Goal: Information Seeking & Learning: Learn about a topic

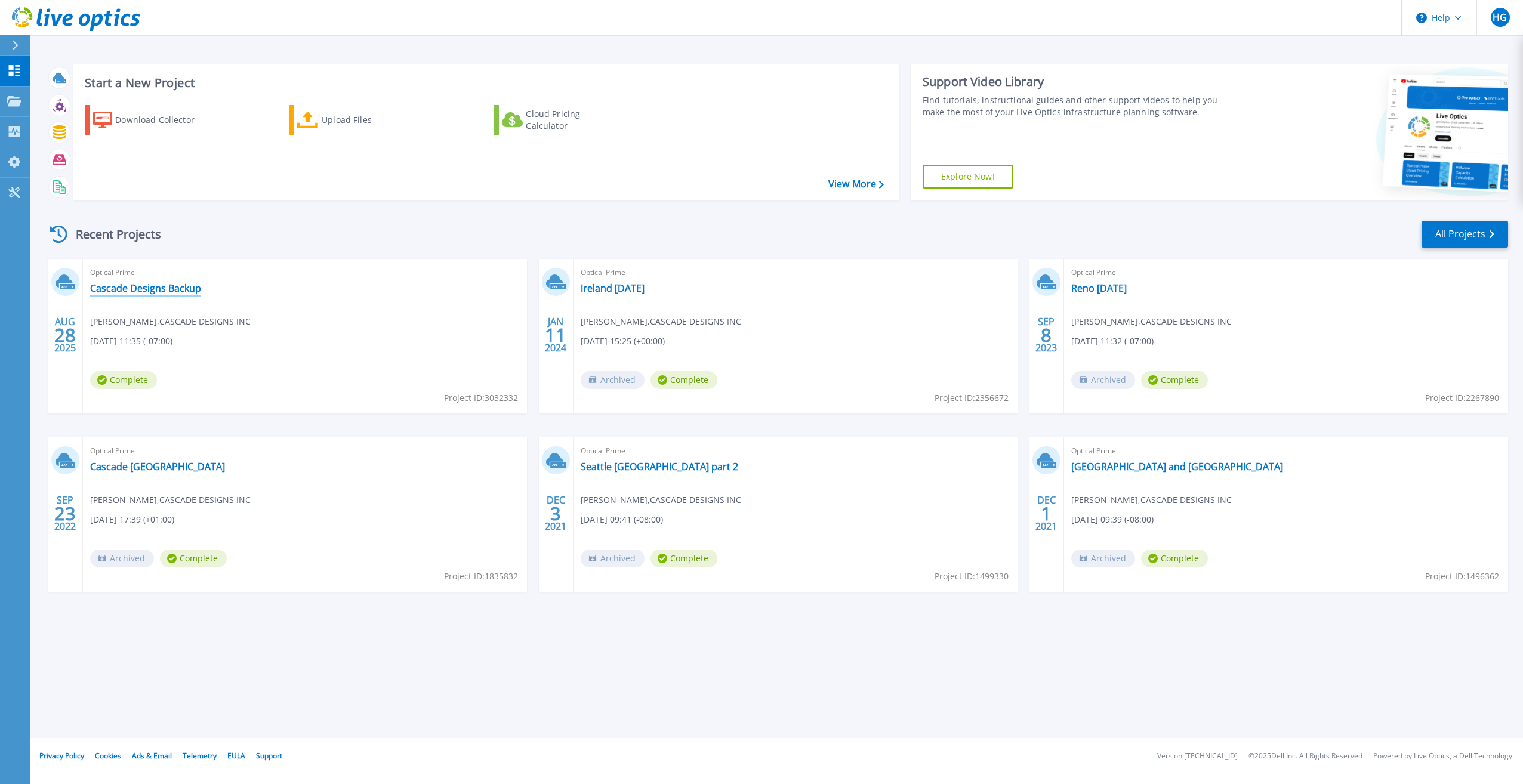
click at [148, 289] on link "Cascade Designs Backup" at bounding box center [146, 288] width 111 height 12
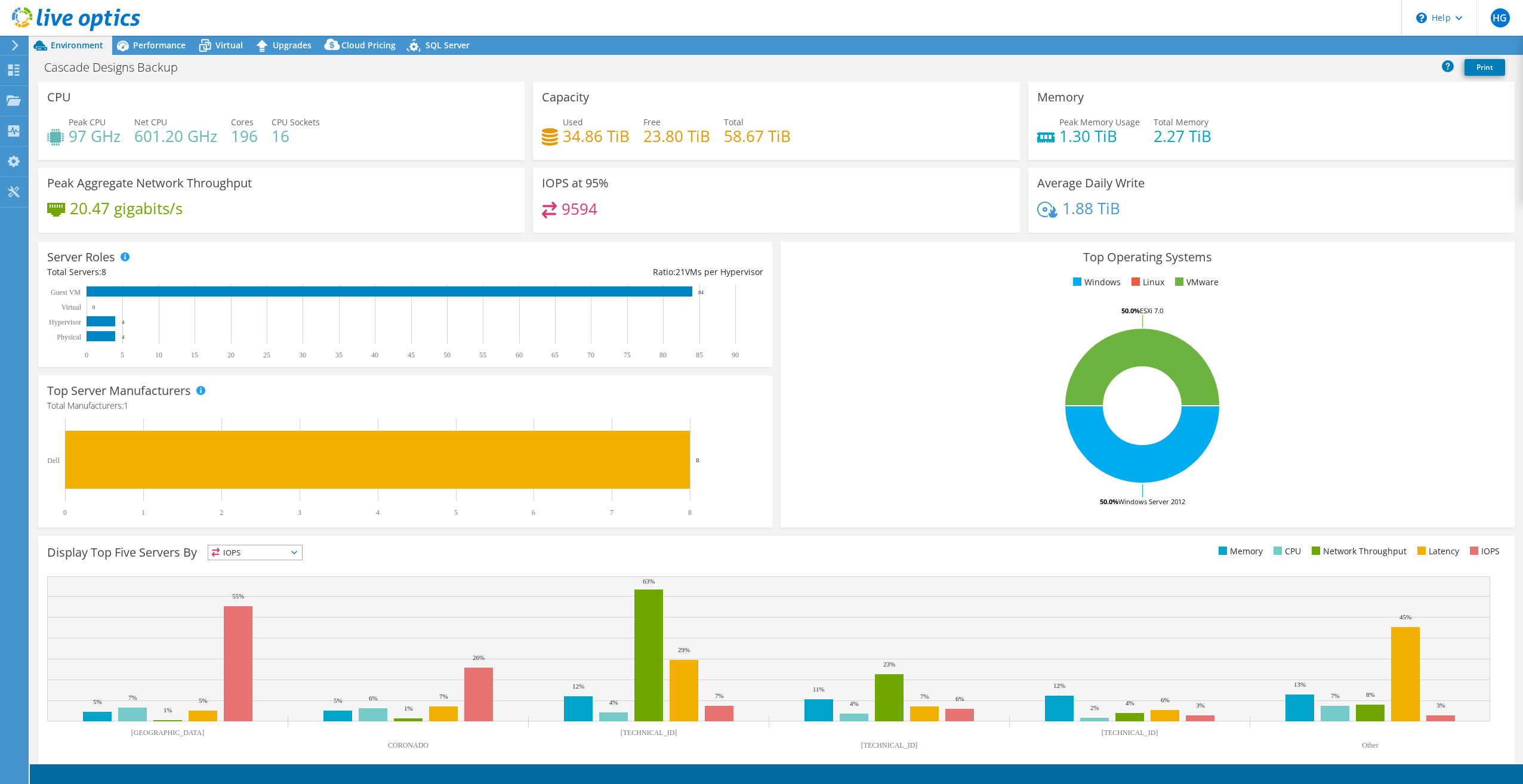
select select "USD"
click at [1302, 42] on icon at bounding box center [1307, 46] width 9 height 9
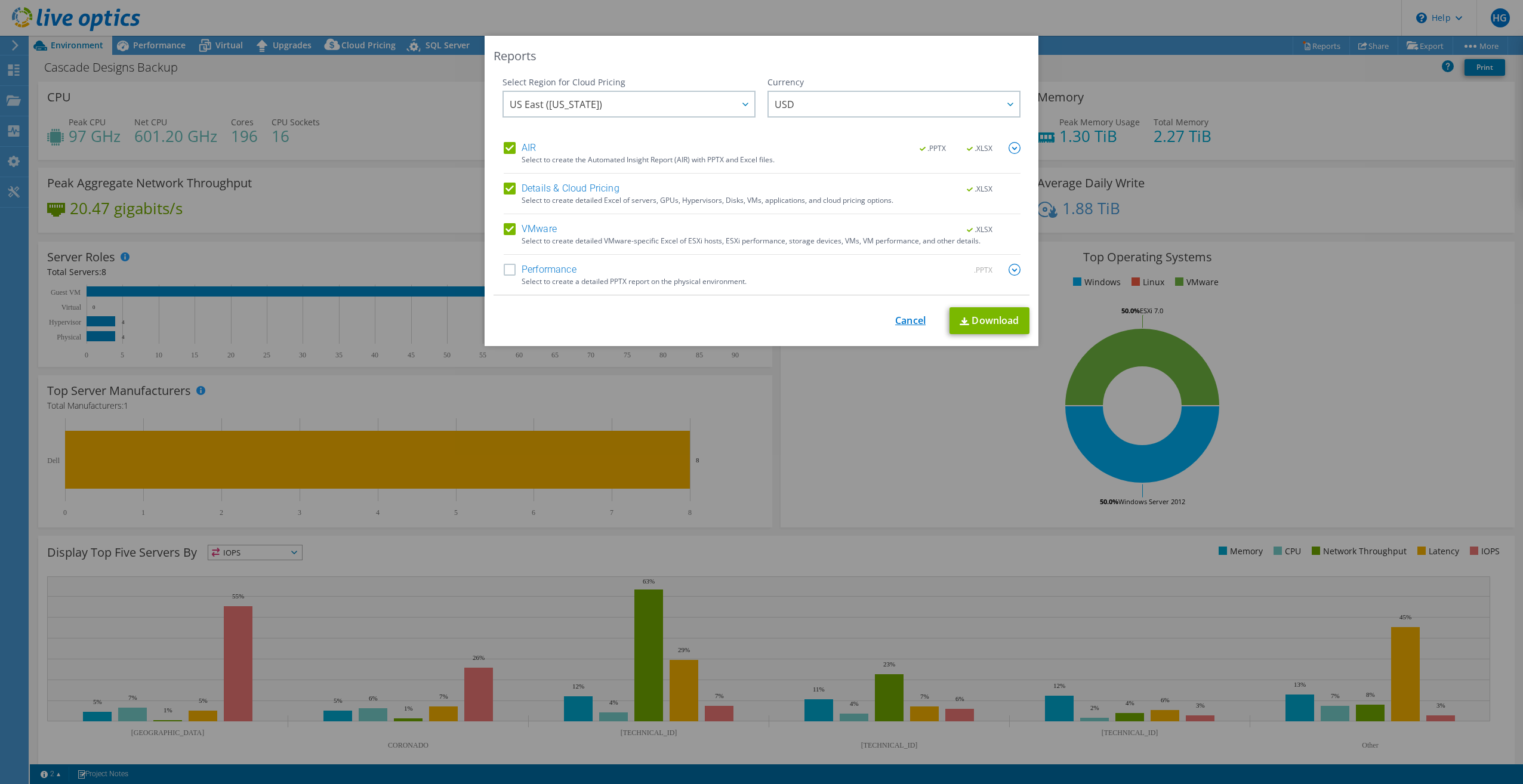
click at [900, 318] on link "Cancel" at bounding box center [910, 321] width 30 height 11
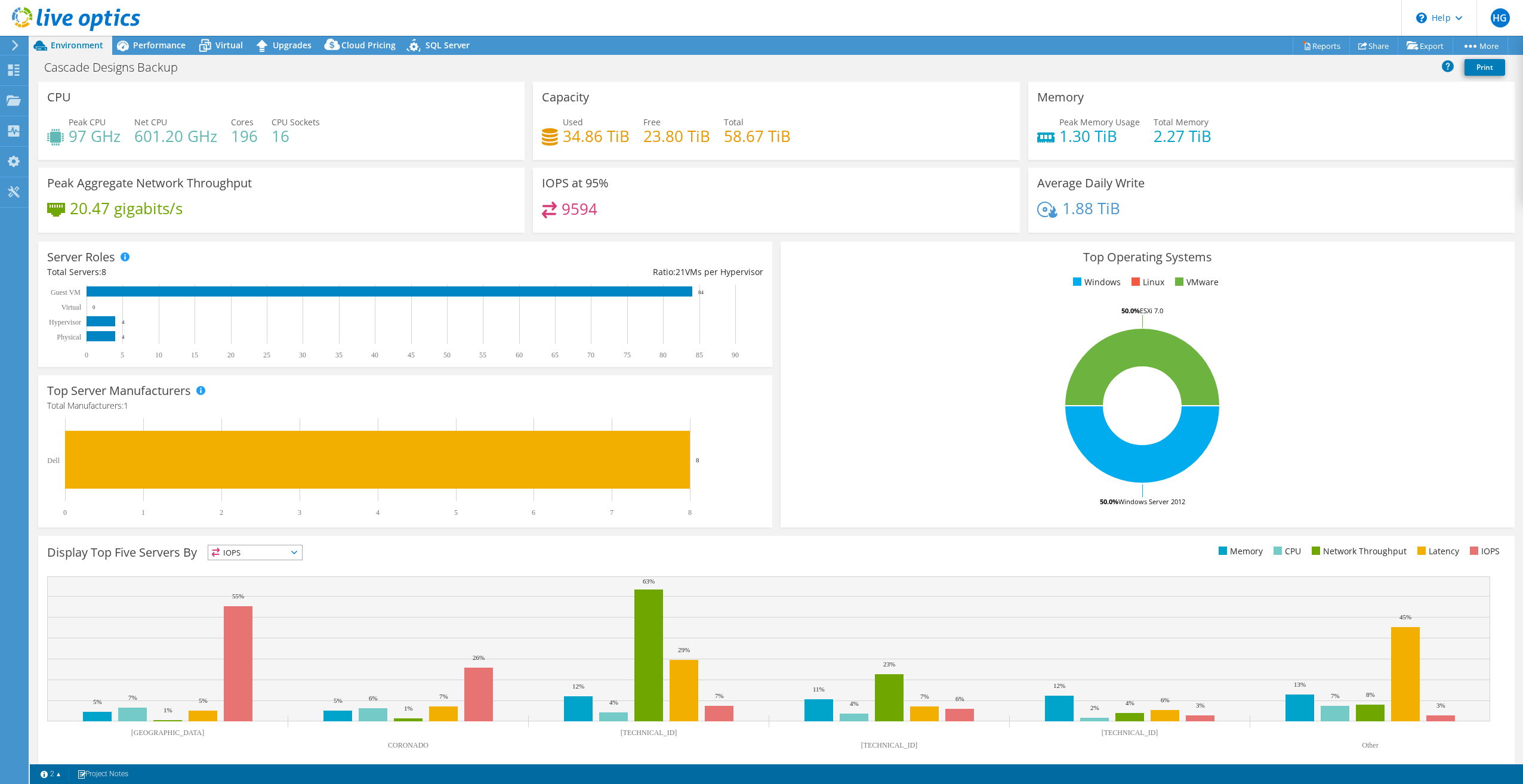
drag, startPoint x: 231, startPoint y: 46, endPoint x: 257, endPoint y: 61, distance: 30.0
click at [231, 46] on span "Virtual" at bounding box center [229, 45] width 27 height 11
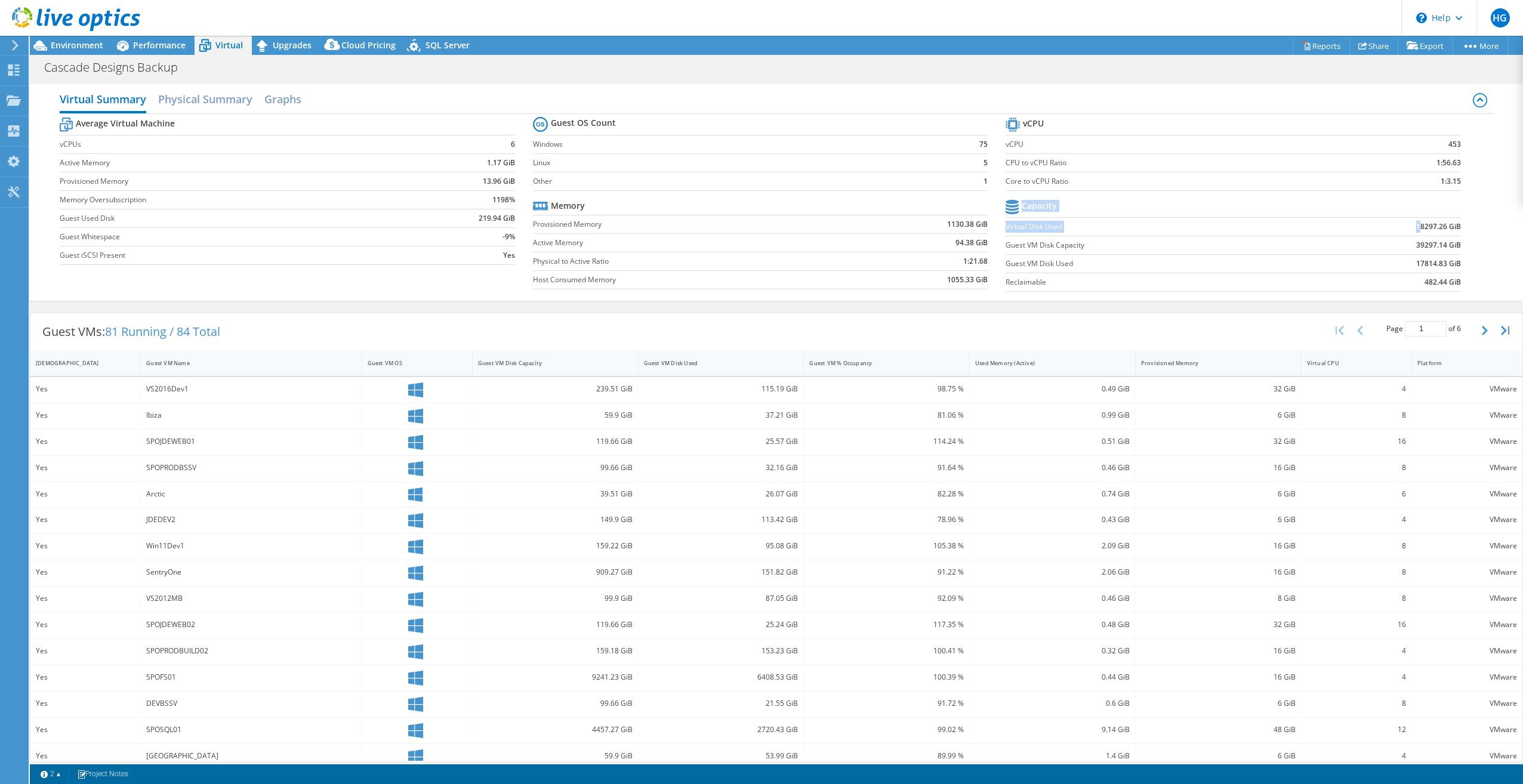
drag, startPoint x: 1411, startPoint y: 228, endPoint x: 1457, endPoint y: 226, distance: 46.0
click at [1457, 226] on section "vCPU vCPU 453 CPU to vCPU Ratio 1:56.63 Core to vCPU Ratio 1:3.15 Capacity Virt…" at bounding box center [1242, 206] width 473 height 183
drag, startPoint x: 1399, startPoint y: 277, endPoint x: 1438, endPoint y: 279, distance: 39.1
click at [1438, 279] on td "482.44 GiB" at bounding box center [1382, 282] width 158 height 18
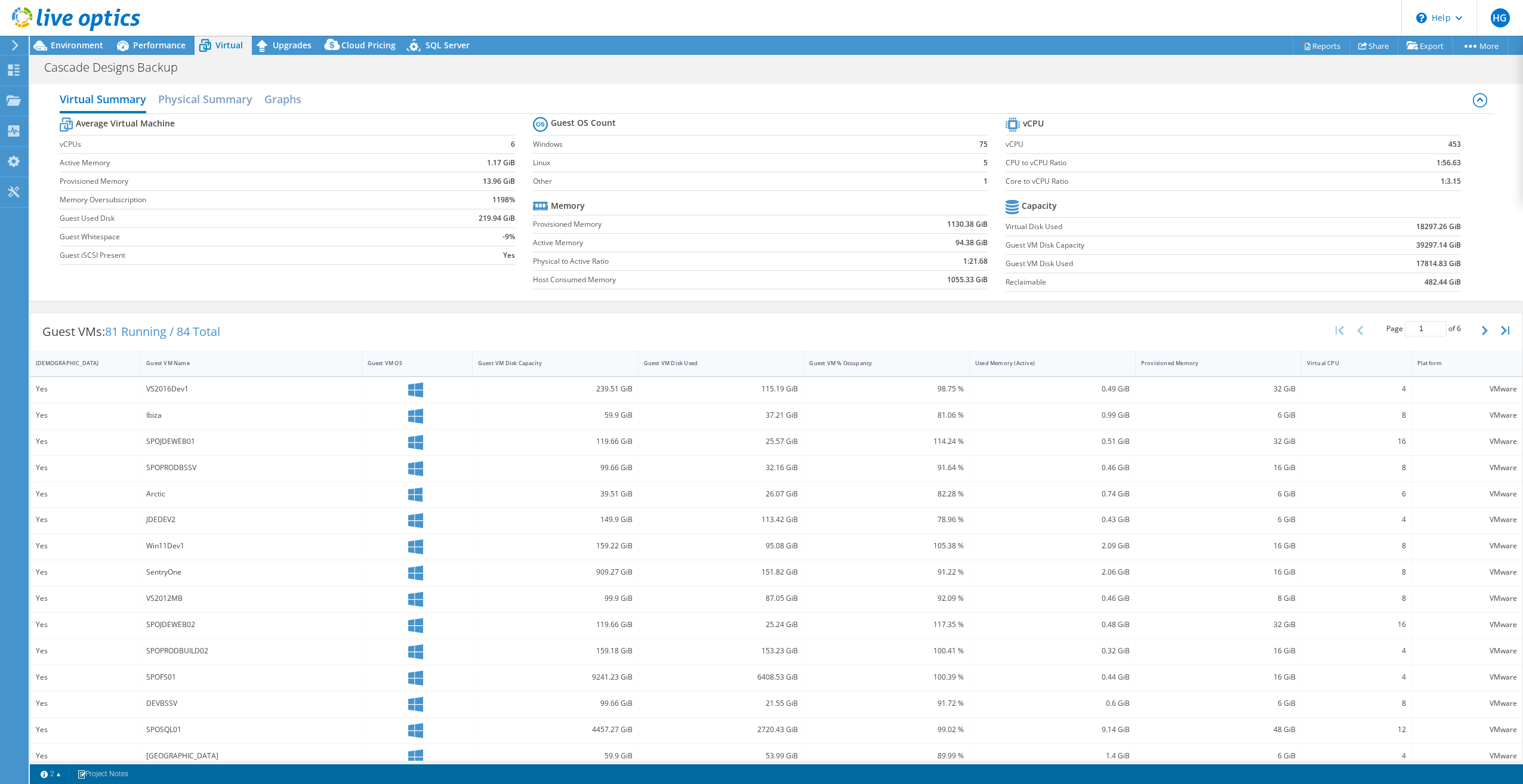
click at [1331, 263] on td "17814.83 GiB" at bounding box center [1382, 263] width 158 height 18
click at [65, 48] on span "Environment" at bounding box center [78, 45] width 53 height 11
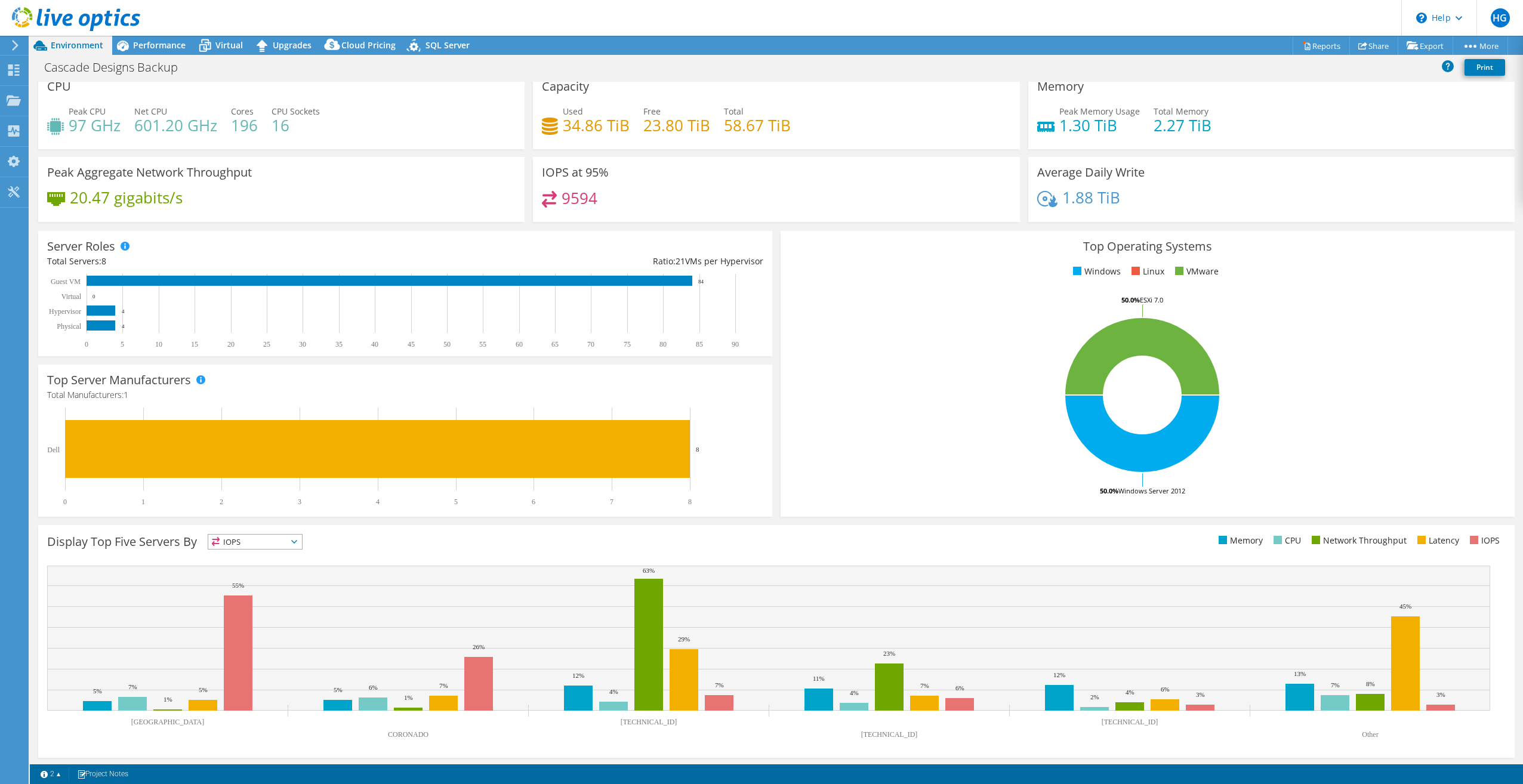
scroll to position [13, 0]
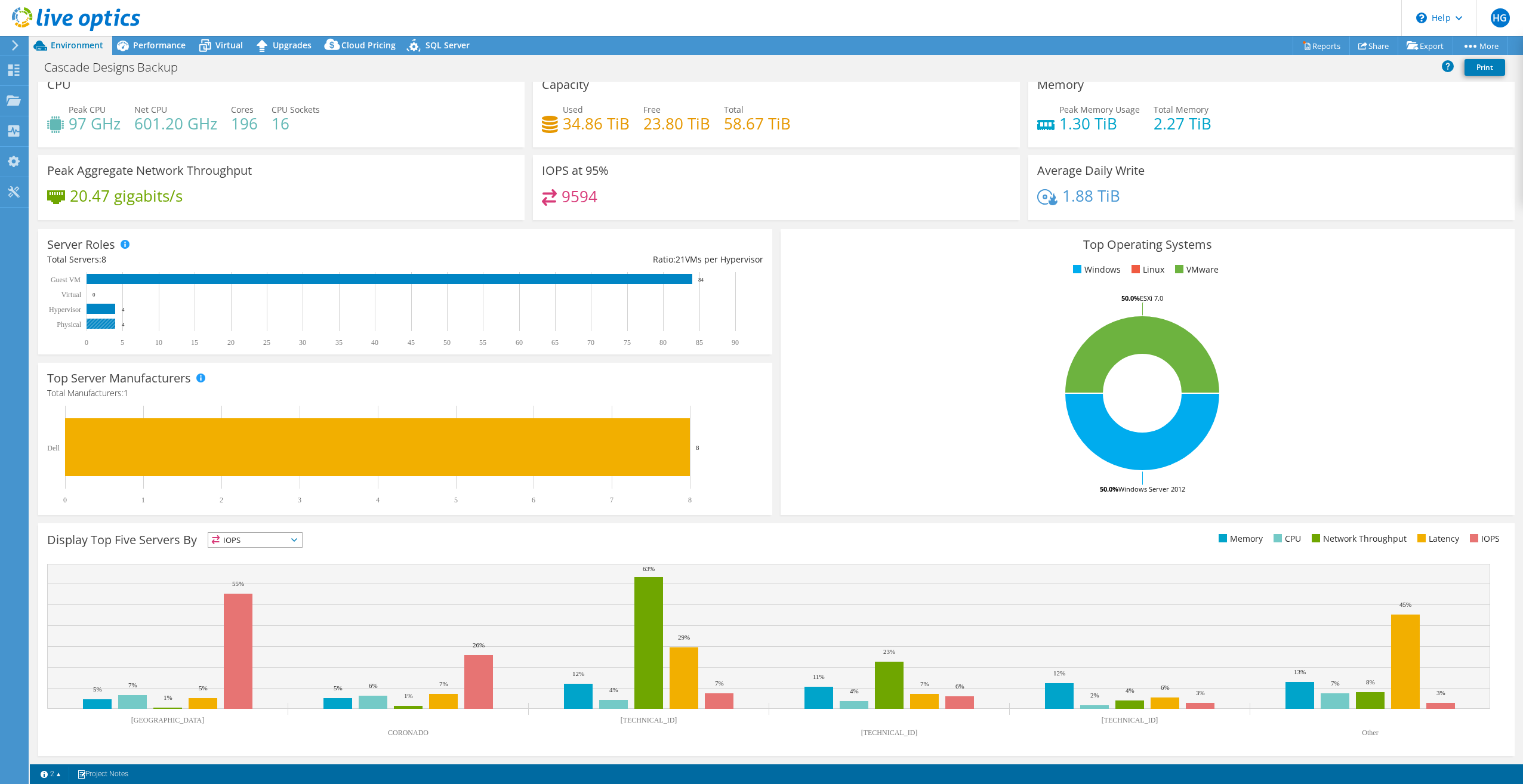
click at [98, 327] on rect at bounding box center [100, 323] width 28 height 10
click at [98, 325] on rect at bounding box center [100, 323] width 28 height 10
click at [161, 51] on div "Performance" at bounding box center [153, 45] width 82 height 19
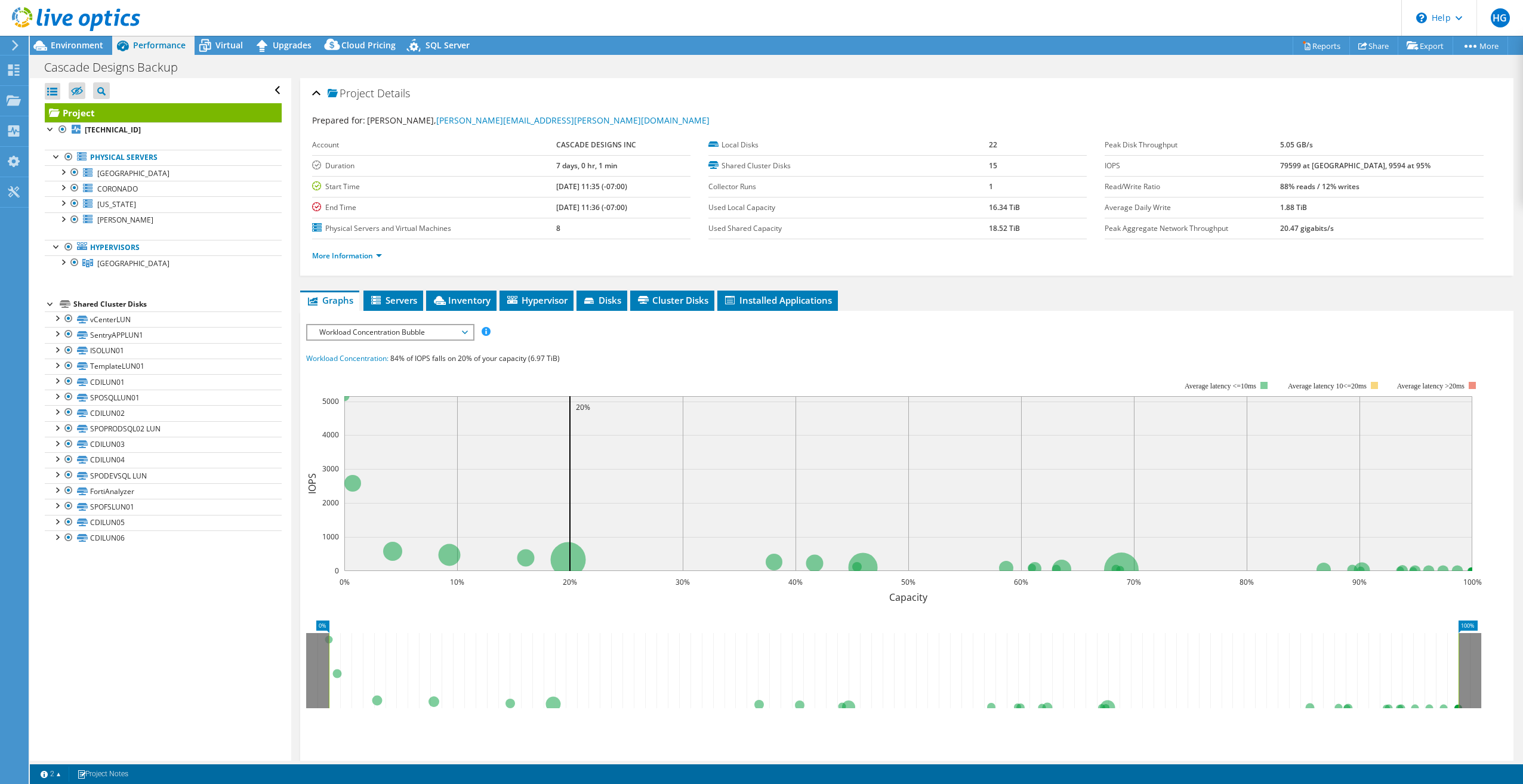
scroll to position [0, 0]
click at [121, 172] on span "[GEOGRAPHIC_DATA]" at bounding box center [133, 173] width 72 height 10
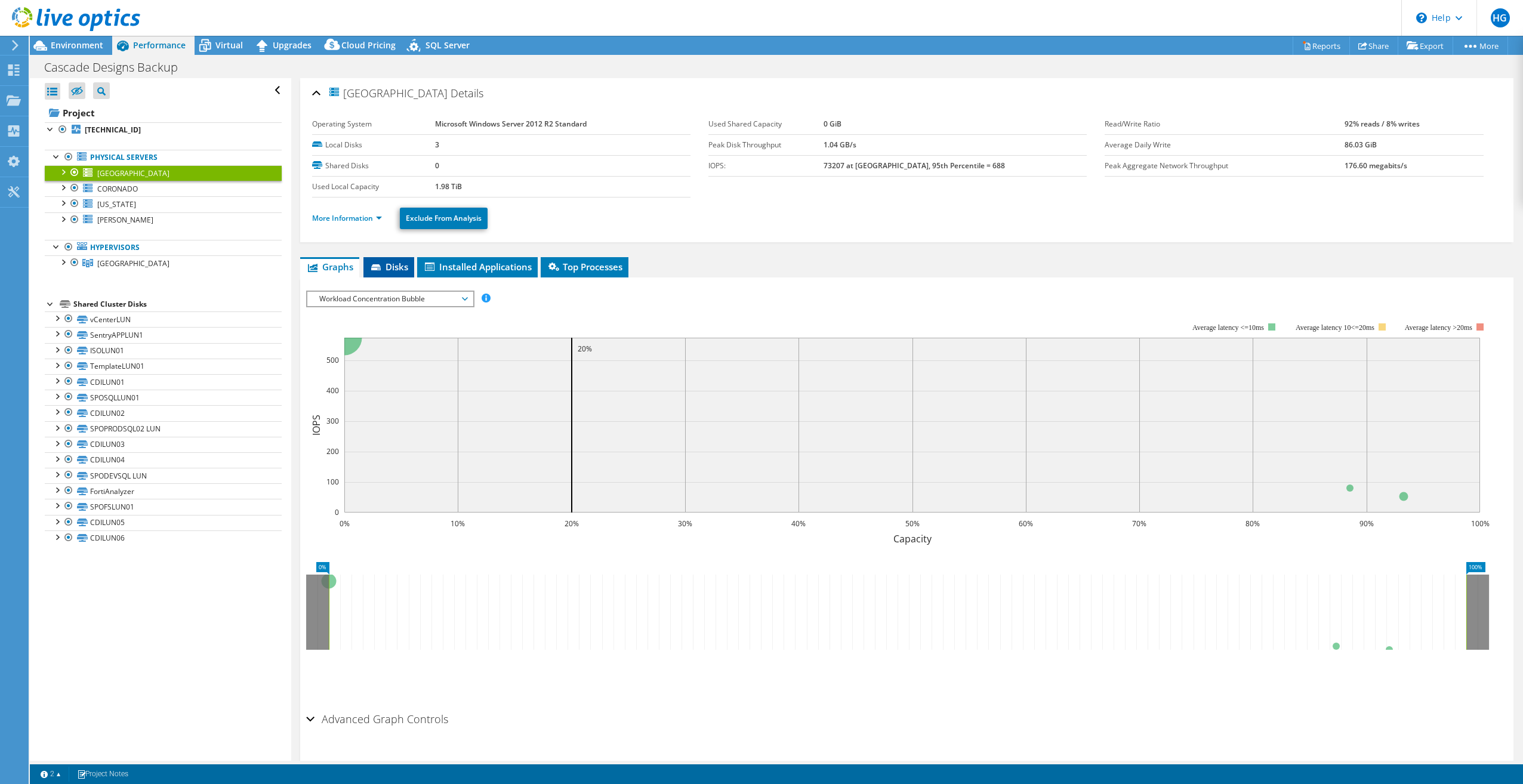
click at [374, 260] on li "Disks" at bounding box center [389, 267] width 51 height 20
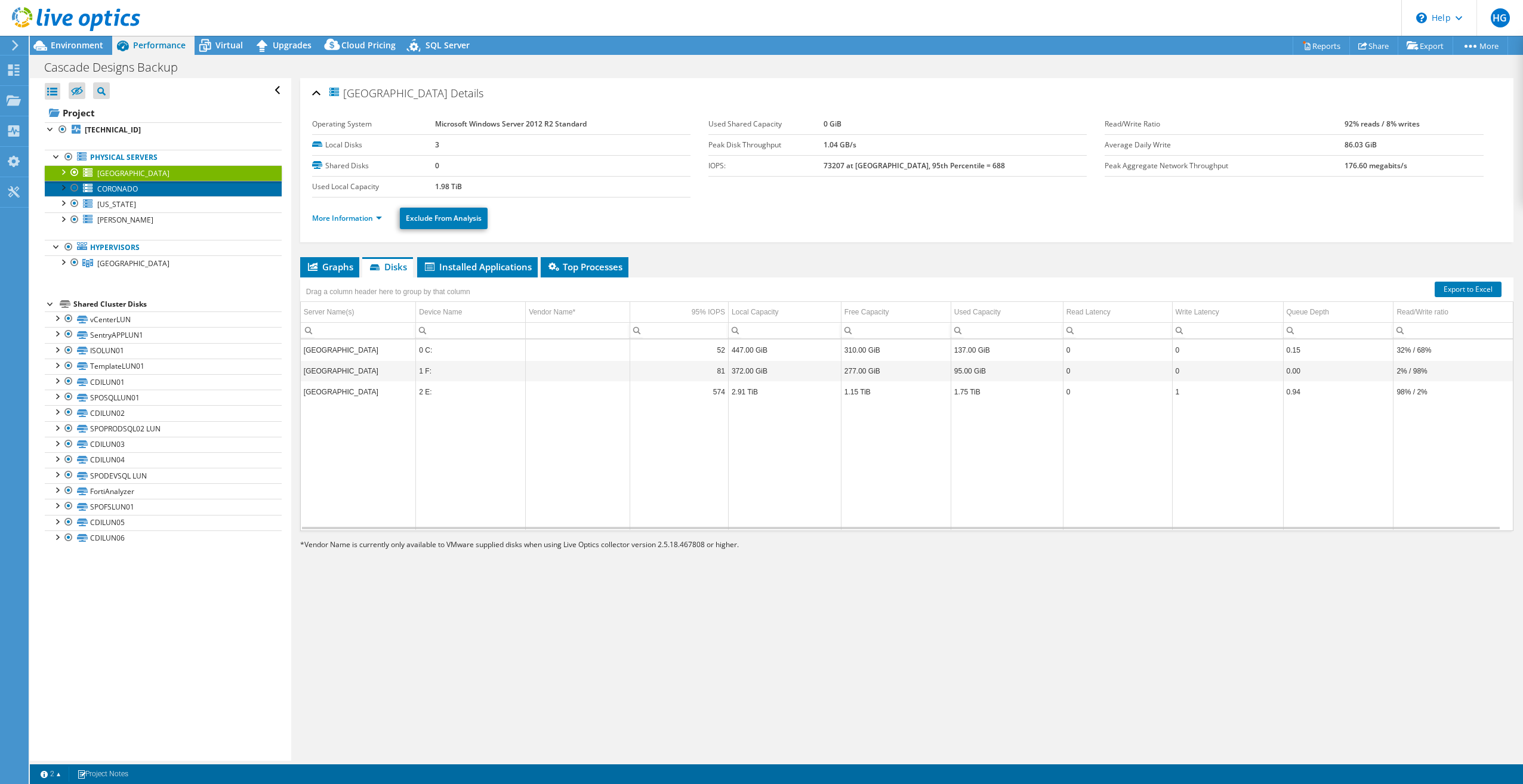
click at [130, 190] on span "CORONADO" at bounding box center [118, 189] width 41 height 10
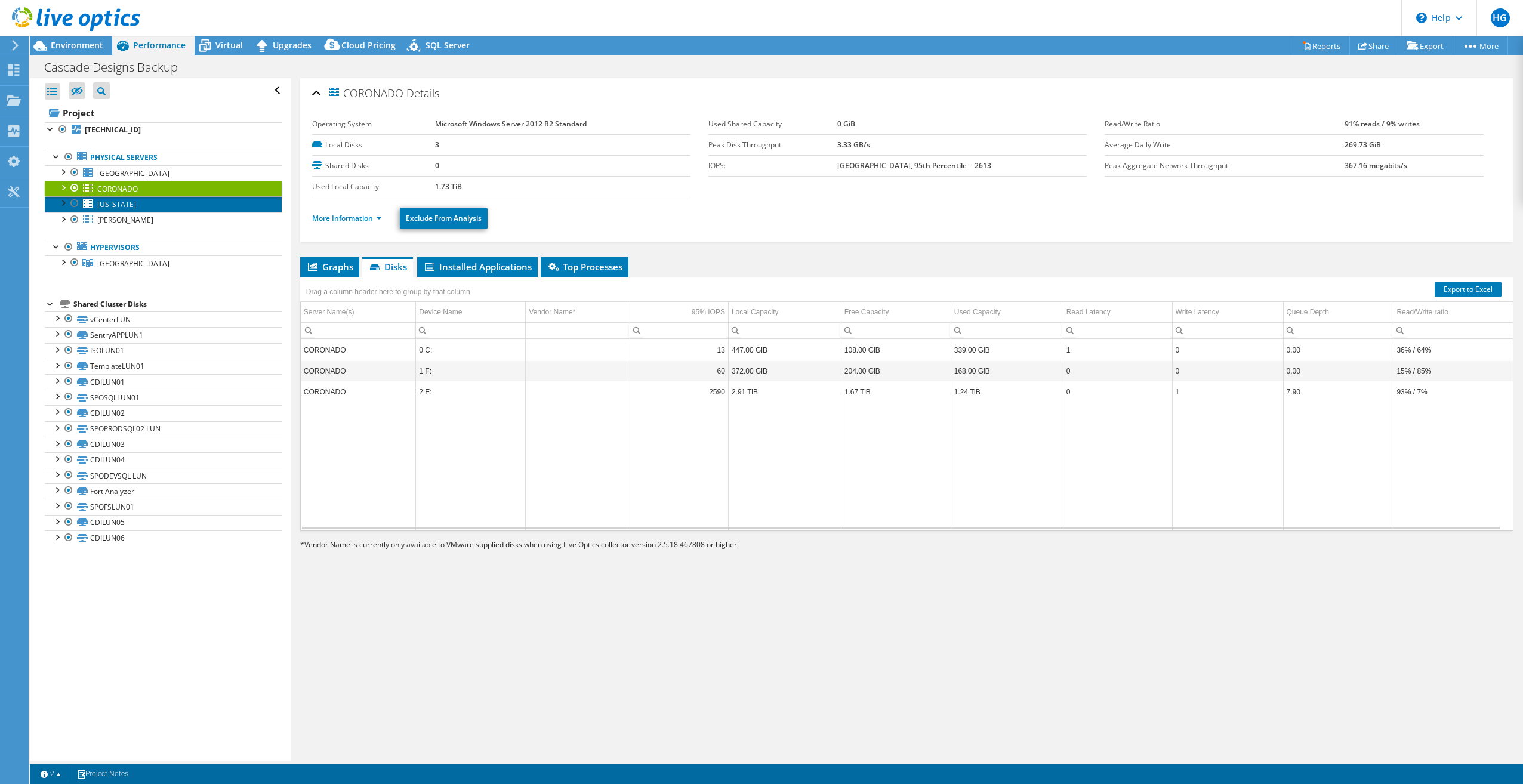
click at [119, 208] on span "[US_STATE]" at bounding box center [117, 204] width 39 height 10
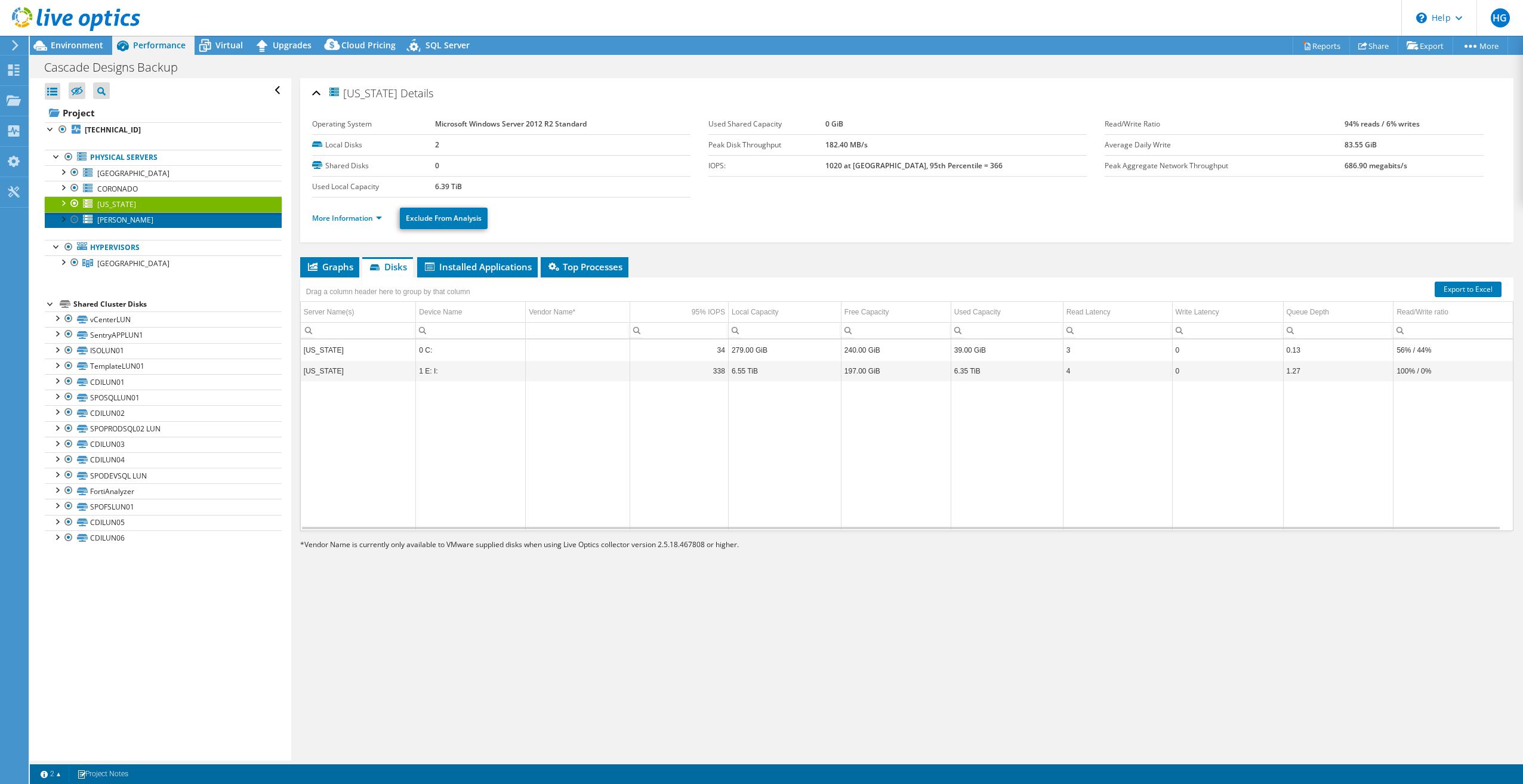
click at [114, 220] on span "[PERSON_NAME]" at bounding box center [126, 220] width 57 height 10
click at [155, 202] on link "[US_STATE]" at bounding box center [163, 203] width 237 height 15
click at [149, 228] on ul "Physical Servers [GEOGRAPHIC_DATA] 0 C: 1 F:" at bounding box center [163, 210] width 237 height 145
click at [149, 218] on link "[PERSON_NAME]" at bounding box center [163, 220] width 237 height 15
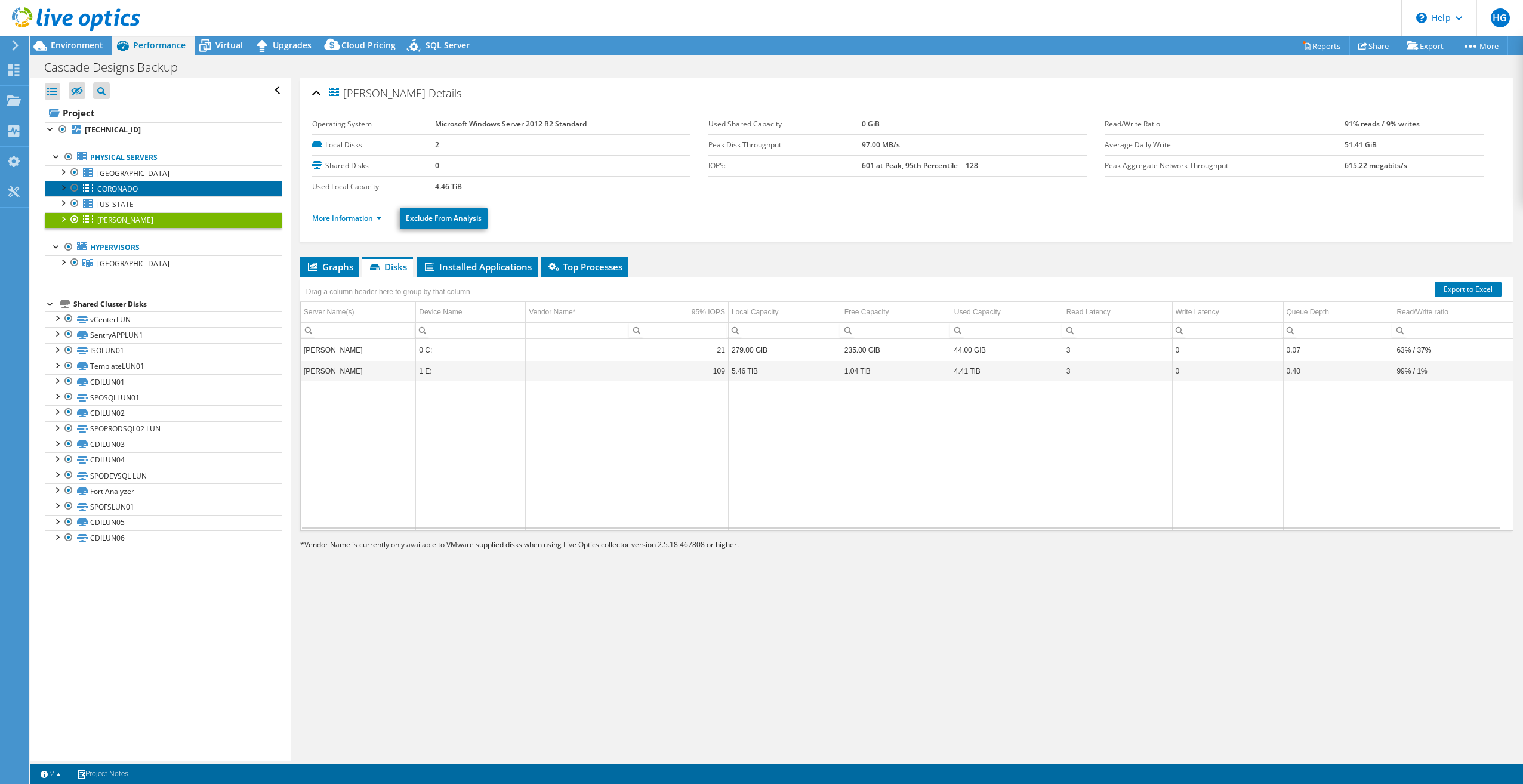
click at [154, 183] on link "CORONADO" at bounding box center [163, 188] width 237 height 15
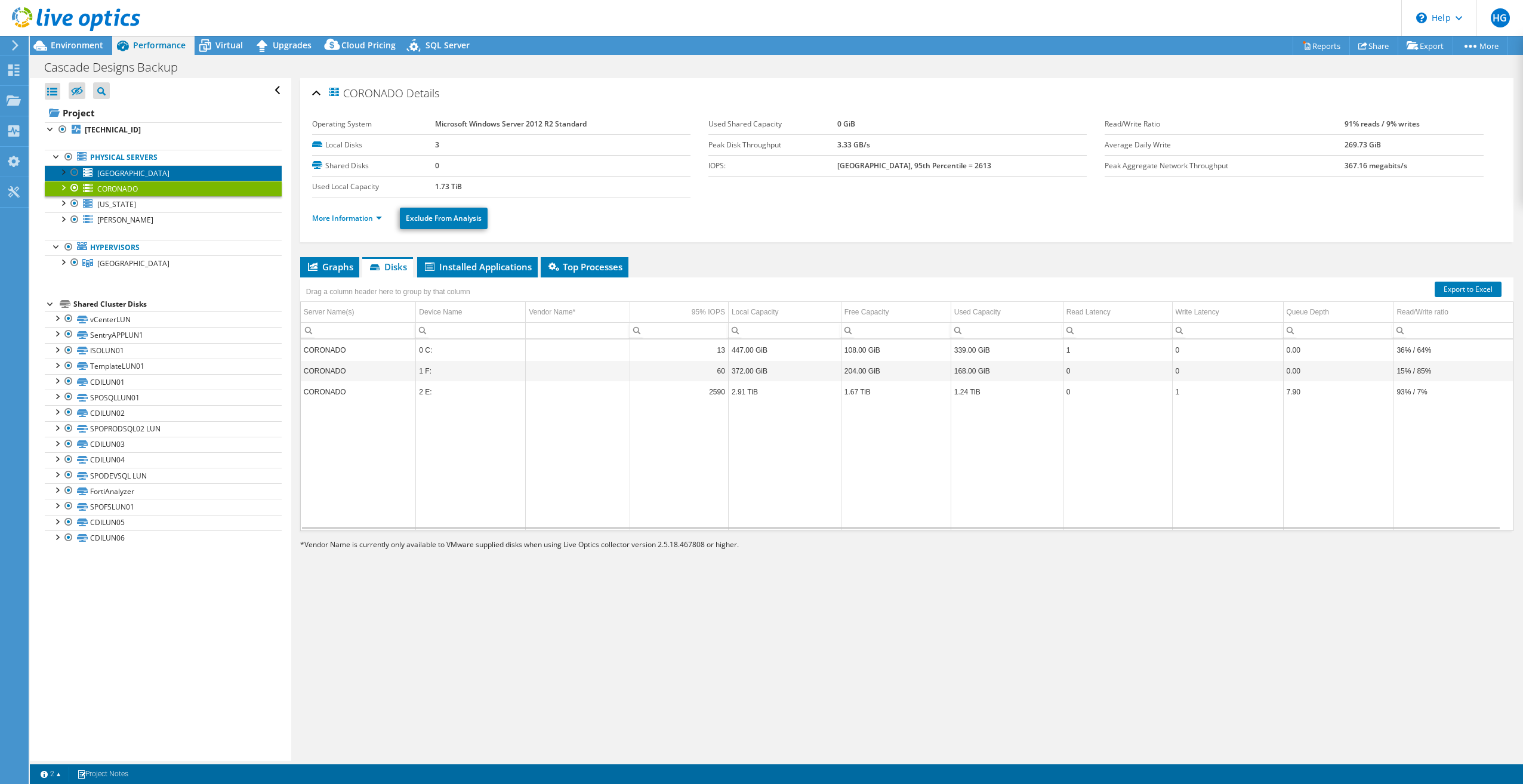
click at [158, 172] on link "[GEOGRAPHIC_DATA]" at bounding box center [163, 172] width 237 height 15
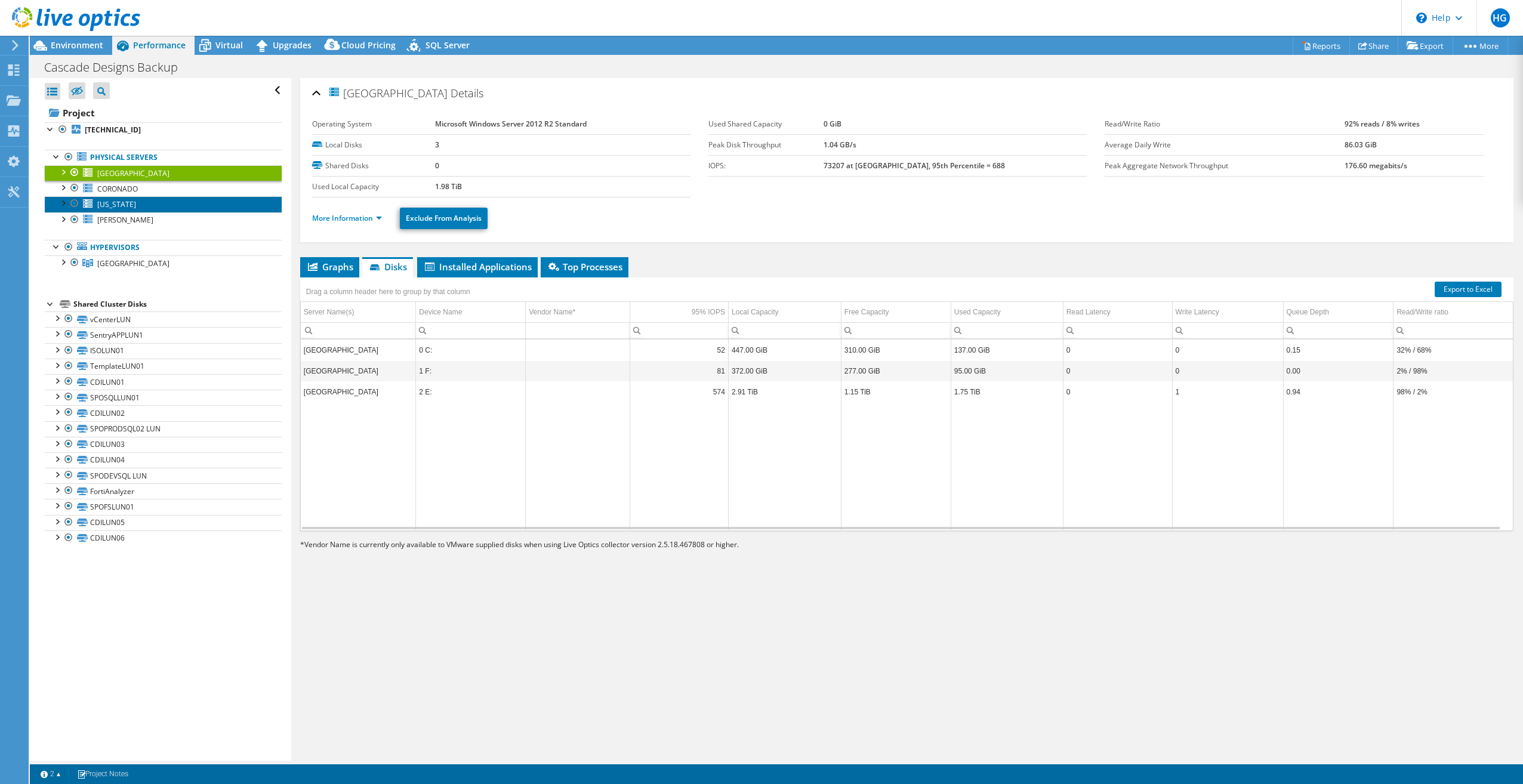
click at [150, 207] on link "[US_STATE]" at bounding box center [163, 203] width 237 height 15
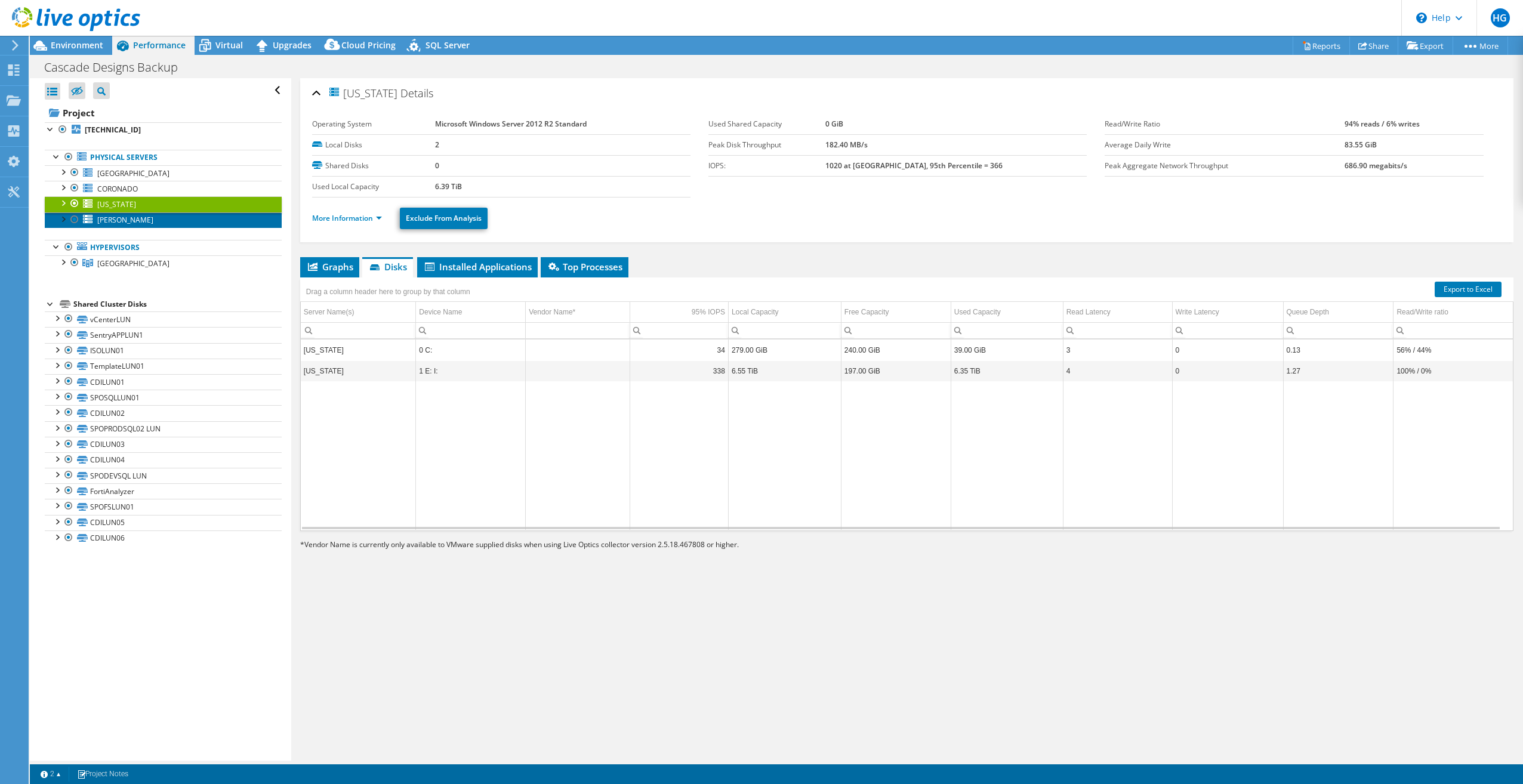
click at [139, 224] on link "[PERSON_NAME]" at bounding box center [163, 220] width 237 height 15
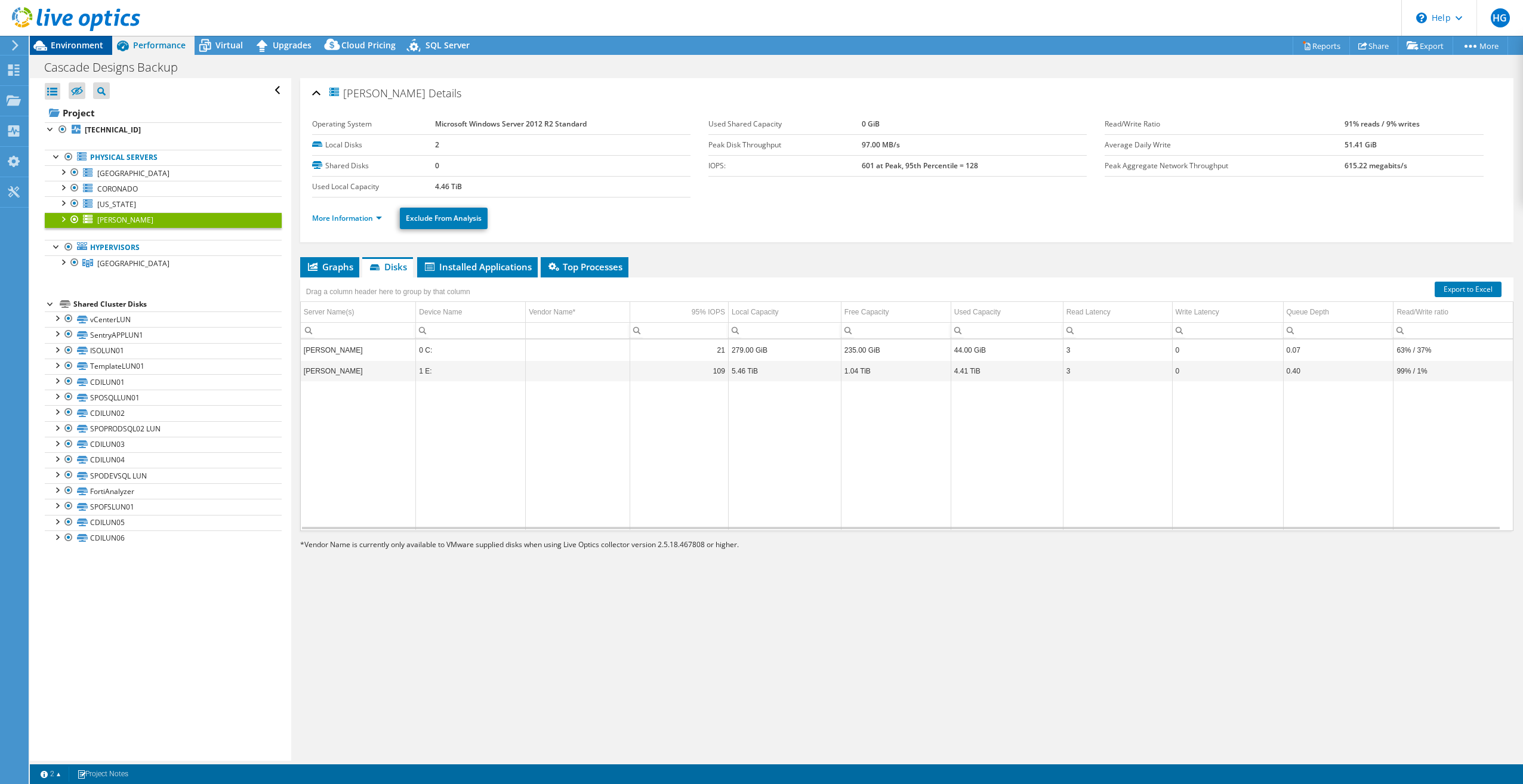
click at [70, 48] on span "Environment" at bounding box center [78, 45] width 53 height 11
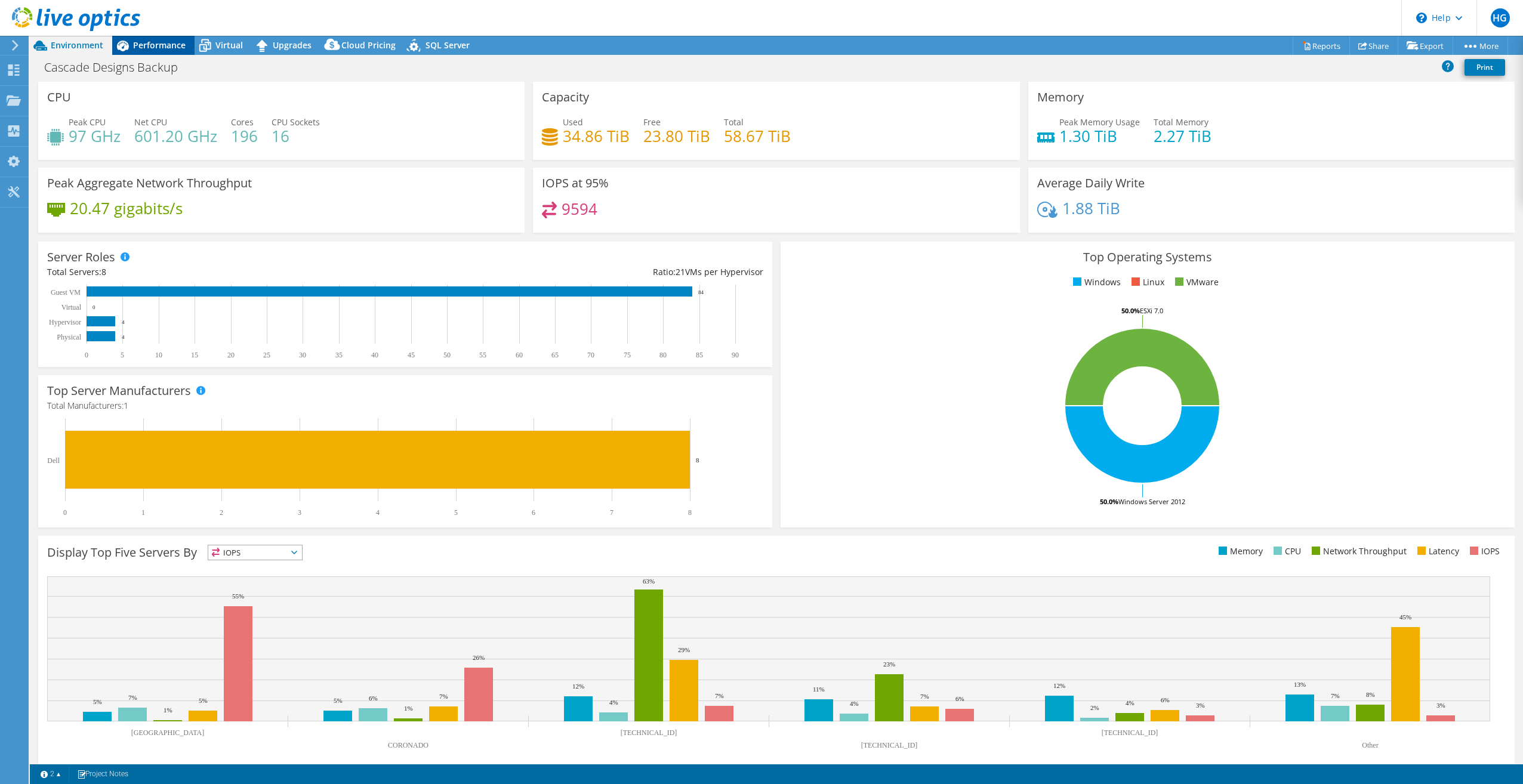
click at [143, 54] on div "Performance" at bounding box center [153, 45] width 82 height 19
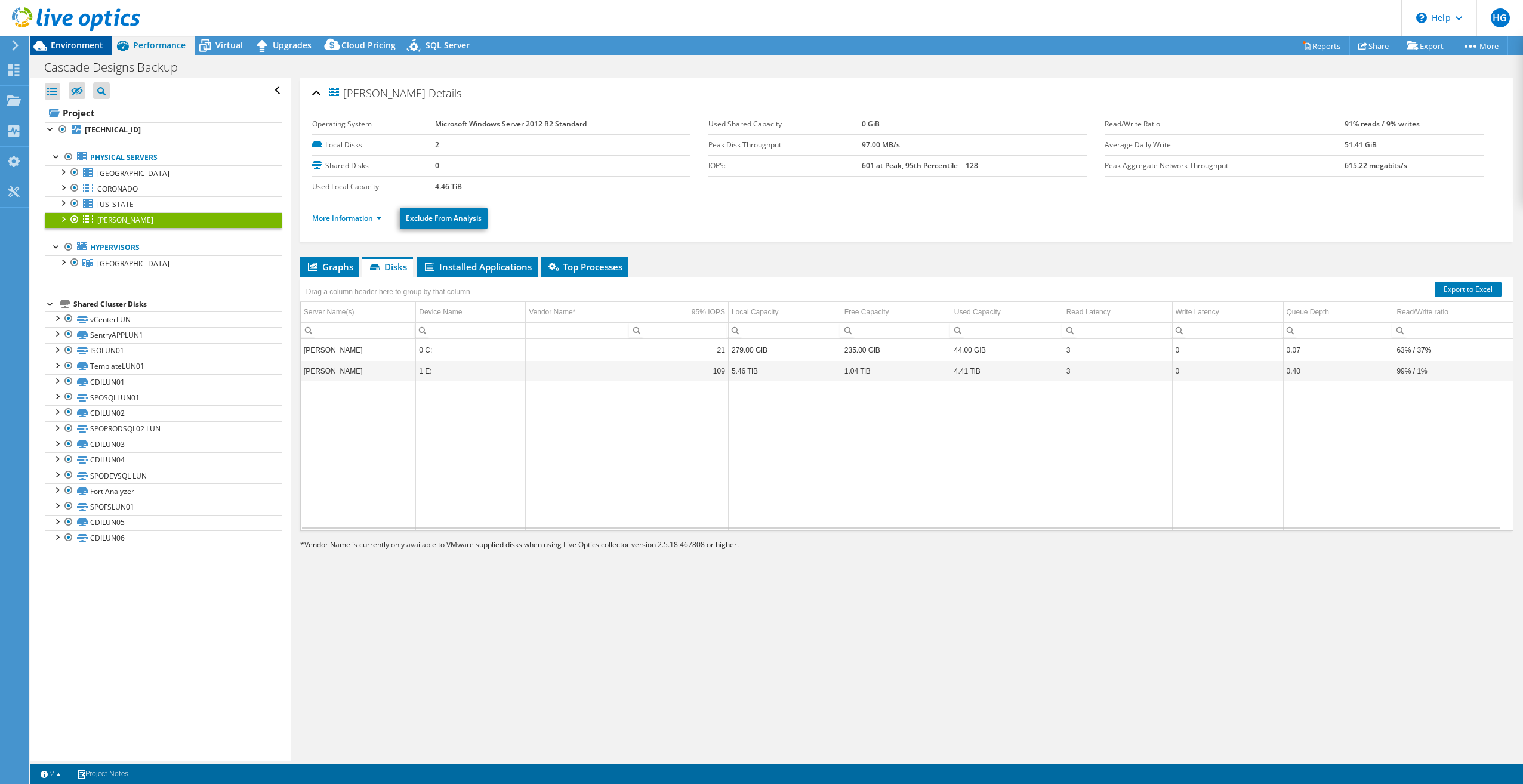
click at [88, 52] on div "Environment" at bounding box center [71, 45] width 82 height 19
